Goal: Transaction & Acquisition: Obtain resource

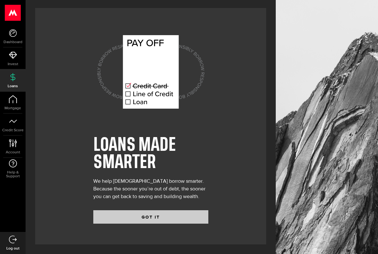
click at [167, 217] on button "GOT IT" at bounding box center [150, 216] width 115 height 13
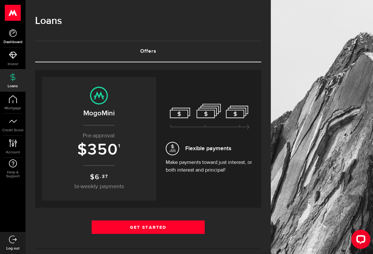
click at [13, 36] on use at bounding box center [13, 33] width 8 height 8
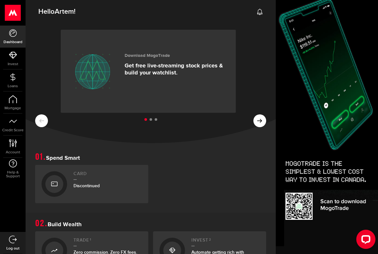
click at [15, 9] on use at bounding box center [13, 13] width 16 height 16
click at [58, 11] on span "Artem" at bounding box center [64, 11] width 19 height 9
click at [11, 58] on icon at bounding box center [13, 55] width 8 height 8
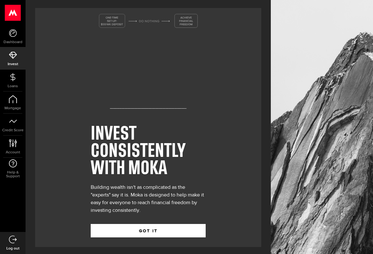
scroll to position [3, 0]
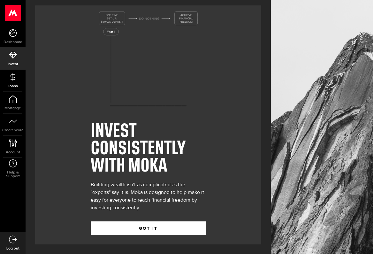
click at [16, 79] on icon at bounding box center [13, 77] width 8 height 8
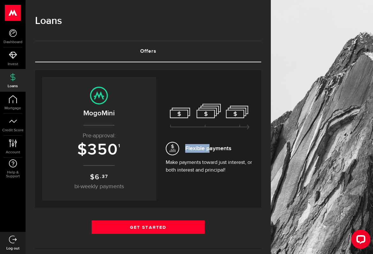
drag, startPoint x: 208, startPoint y: 140, endPoint x: 214, endPoint y: 150, distance: 11.9
click at [214, 149] on div "Flexible payments Make payments toward just interest, or both interest and prin…" at bounding box center [210, 139] width 88 height 70
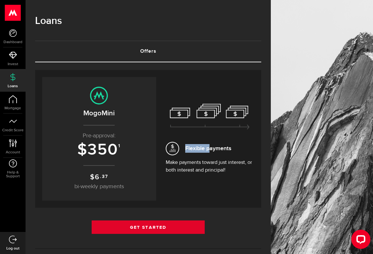
click at [166, 227] on link "Get Started" at bounding box center [148, 226] width 113 height 13
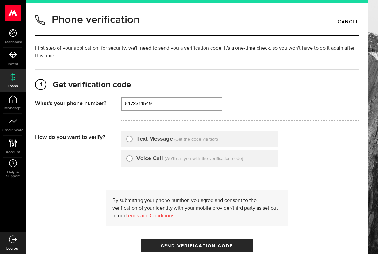
type input "6478314549"
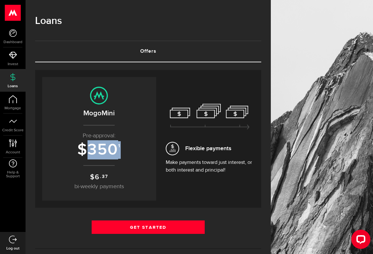
drag, startPoint x: 126, startPoint y: 151, endPoint x: 86, endPoint y: 147, distance: 40.8
click at [86, 147] on h3 "$ 350 1" at bounding box center [99, 150] width 101 height 18
click at [13, 35] on icon at bounding box center [13, 33] width 8 height 8
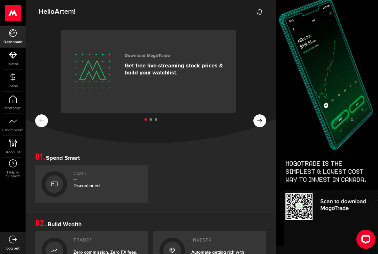
click at [55, 184] on icon at bounding box center [54, 184] width 6 height 10
click at [253, 114] on button at bounding box center [259, 120] width 13 height 13
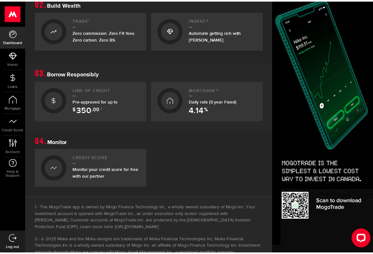
scroll to position [229, 0]
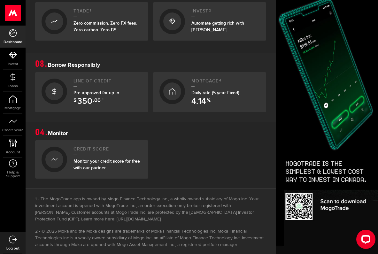
click at [95, 85] on h2 "Line of credit" at bounding box center [107, 83] width 68 height 9
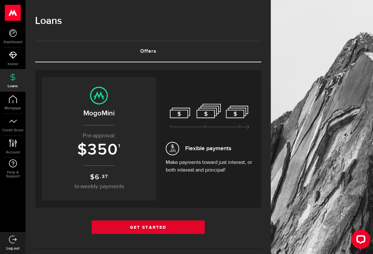
click at [156, 228] on link "Get Started" at bounding box center [148, 226] width 113 height 13
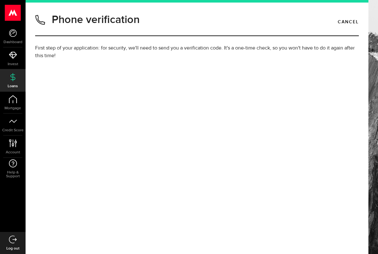
type input "6478314549"
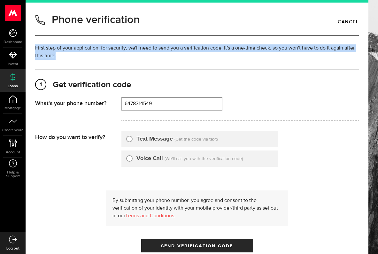
drag, startPoint x: 65, startPoint y: 63, endPoint x: 33, endPoint y: 40, distance: 39.9
click at [33, 40] on div "Phone verification Cancel First step of your application: for security, we'll n…" at bounding box center [196, 163] width 333 height 305
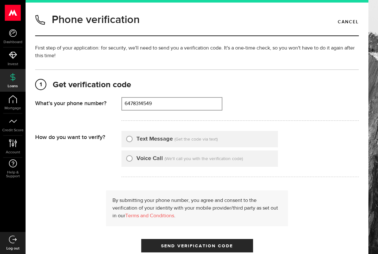
click at [296, 103] on div "That doesn't look like a valid phone number. Try again? [PHONE_NUMBER] (000) 00…" at bounding box center [239, 109] width 237 height 24
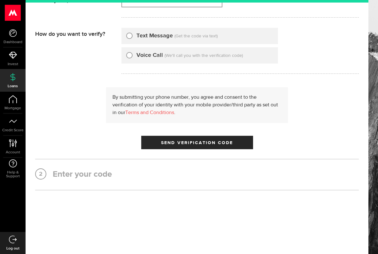
scroll to position [49, 0]
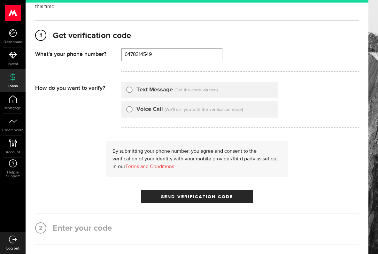
click at [129, 88] on input "Text Message" at bounding box center [129, 89] width 6 height 6
radio input "true"
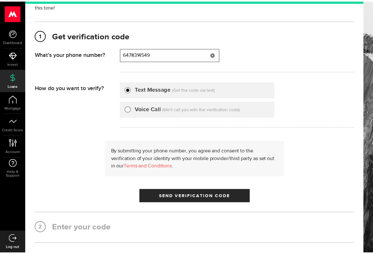
scroll to position [0, 0]
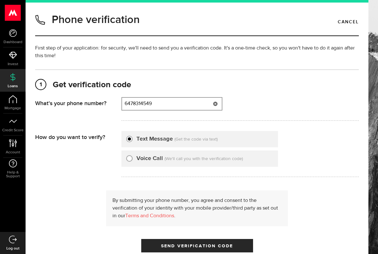
type input "6478314549"
click at [13, 75] on use at bounding box center [12, 77] width 5 height 8
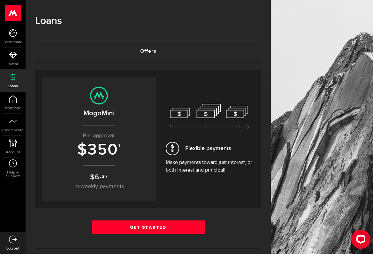
click at [124, 154] on h3 "$ 350 1" at bounding box center [99, 150] width 101 height 18
click at [122, 146] on h3 "$ 350 1" at bounding box center [99, 150] width 101 height 18
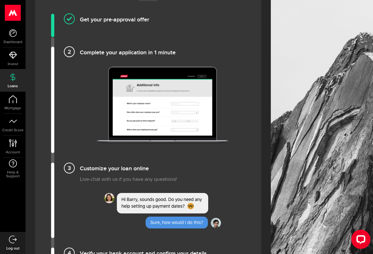
scroll to position [413, 0]
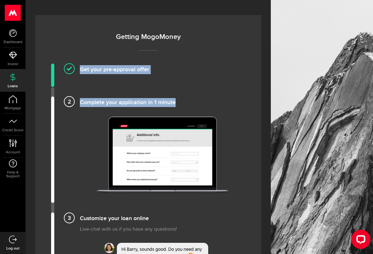
drag, startPoint x: 80, startPoint y: 70, endPoint x: 180, endPoint y: 102, distance: 104.6
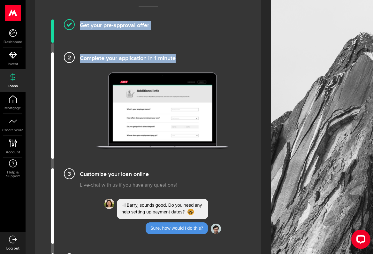
scroll to position [508, 0]
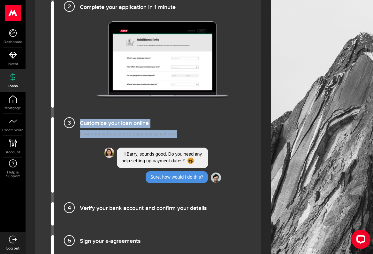
drag, startPoint x: 81, startPoint y: 122, endPoint x: 179, endPoint y: 137, distance: 98.2
click at [179, 137] on li "Customize your loan online Live-chat with us if you have any questions!" at bounding box center [148, 154] width 194 height 75
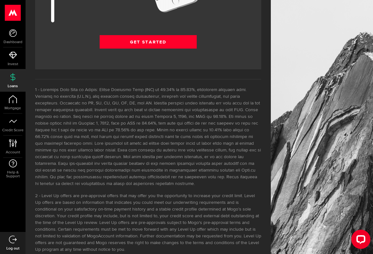
scroll to position [719, 0]
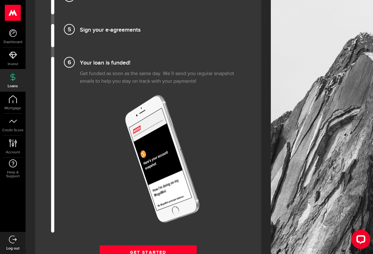
drag, startPoint x: 197, startPoint y: 91, endPoint x: 206, endPoint y: 89, distance: 9.1
click at [197, 91] on li "Your loan is funded! Get funded as soon as the same day. We’ll send you regular…" at bounding box center [148, 145] width 194 height 176
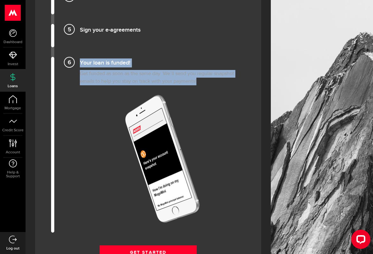
scroll to position [592, 0]
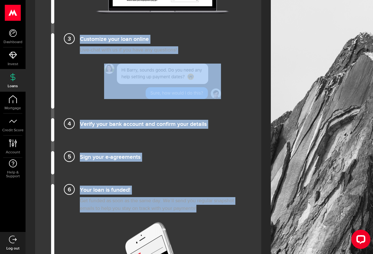
drag, startPoint x: 206, startPoint y: 88, endPoint x: 78, endPoint y: 34, distance: 139.3
click at [78, 34] on ol "Get your pre-approval offer Customize your loan and provide basic details — tak…" at bounding box center [148, 121] width 194 height 475
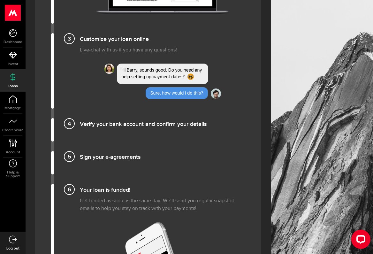
click at [315, 68] on div at bounding box center [322, 6] width 102 height 1197
drag, startPoint x: 369, startPoint y: 234, endPoint x: 365, endPoint y: 237, distance: 5.3
click at [365, 237] on div "Open LiveChat chat widget" at bounding box center [360, 238] width 11 height 11
click at [224, 45] on li "Customize your loan online Live-chat with us if you have any questions!" at bounding box center [148, 70] width 194 height 75
